Goal: Browse casually

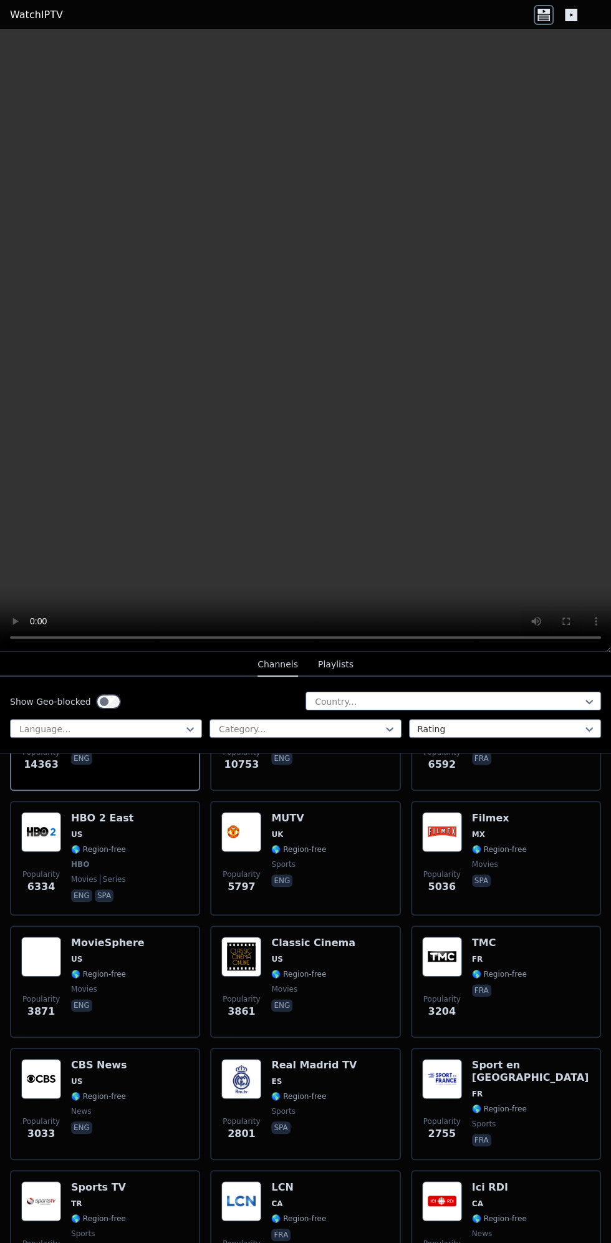
scroll to position [230, 0]
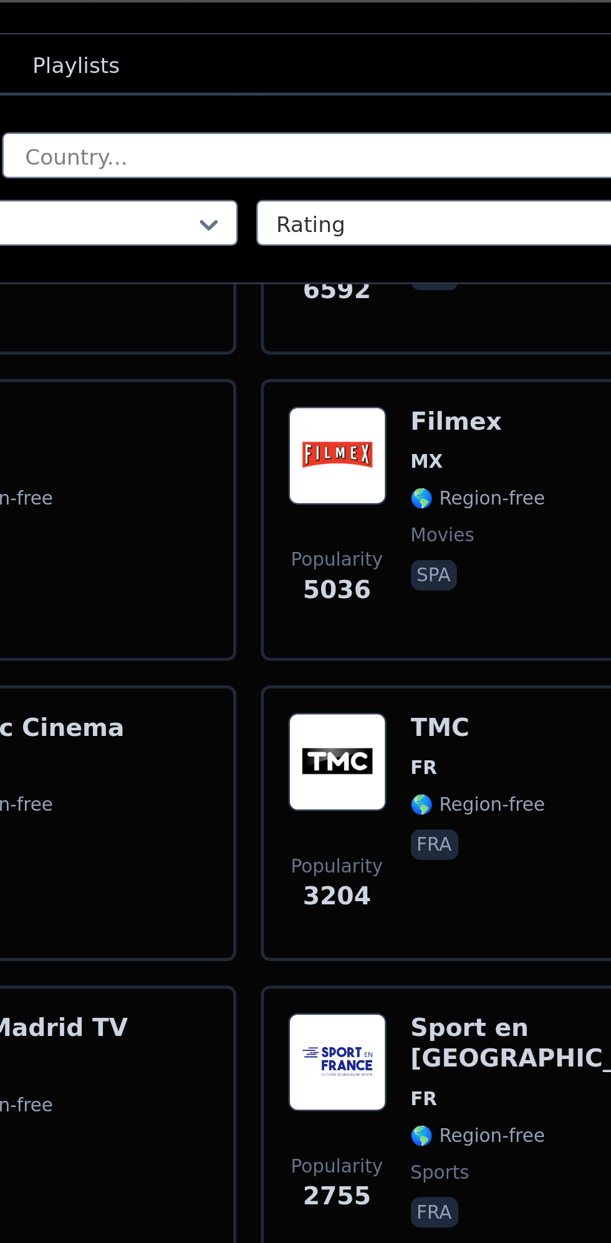
click at [479, 804] on div "Filmex MX 🌎 Region-free movies spa" at bounding box center [499, 850] width 55 height 92
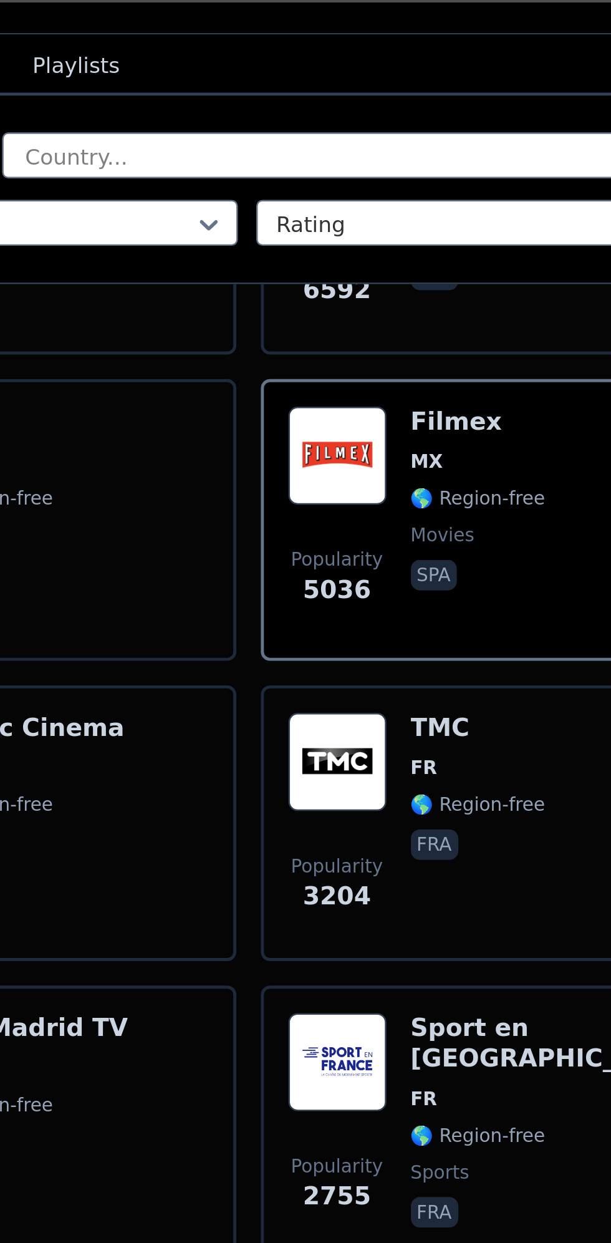
scroll to position [0, 0]
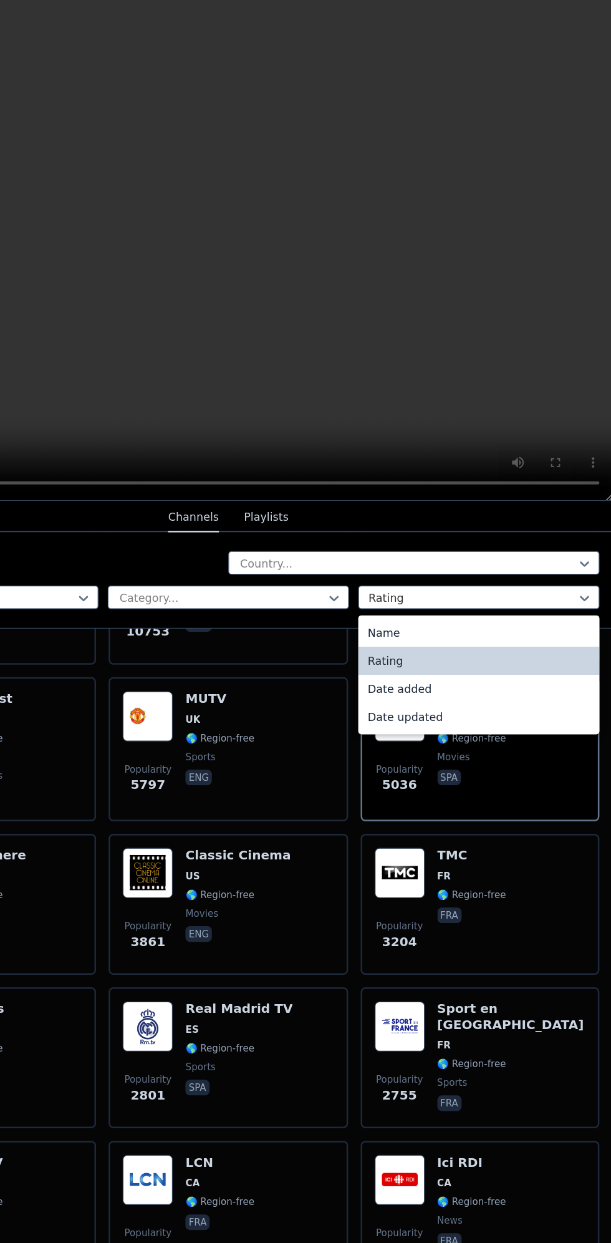
click at [354, 1057] on div "Popularity 2801 Real Madrid TV ES 🌎 Region-free sports spa" at bounding box center [305, 1096] width 168 height 90
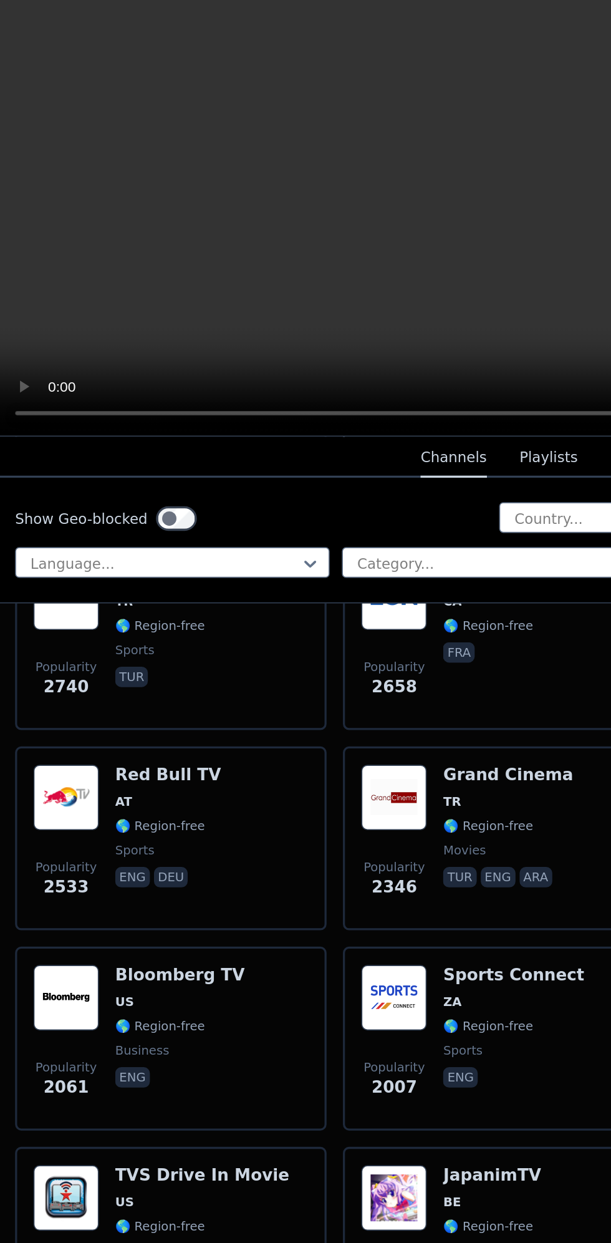
scroll to position [676, 0]
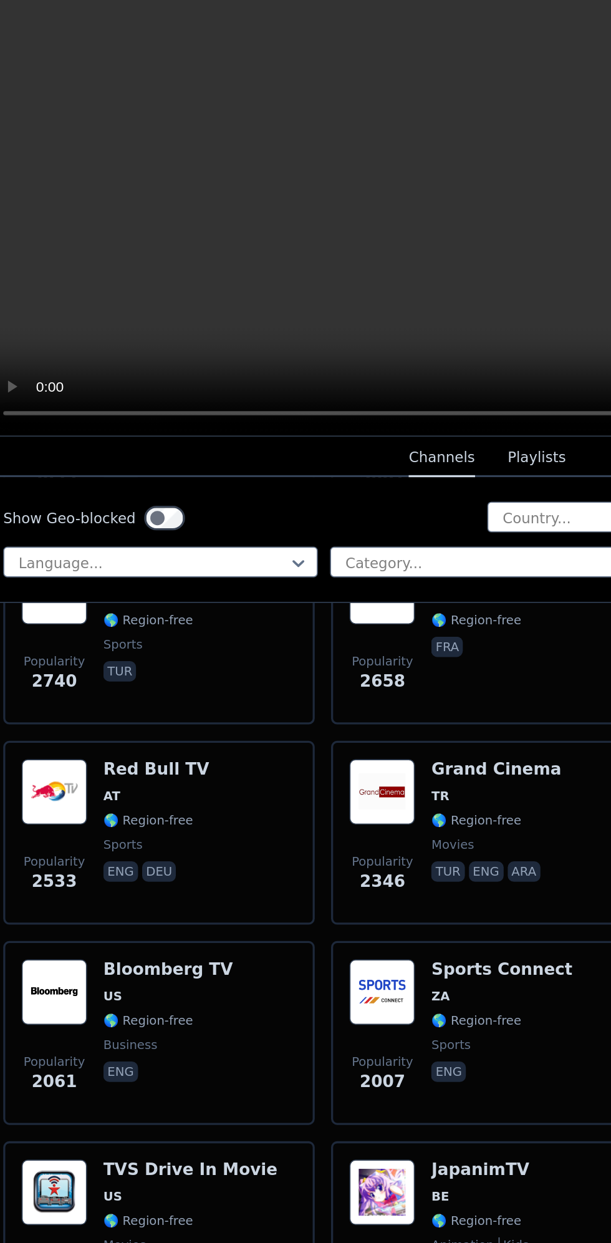
click at [298, 867] on span "TR" at bounding box center [310, 872] width 79 height 10
click at [306, 867] on span "TR" at bounding box center [310, 872] width 79 height 10
